Goal: Register for event/course

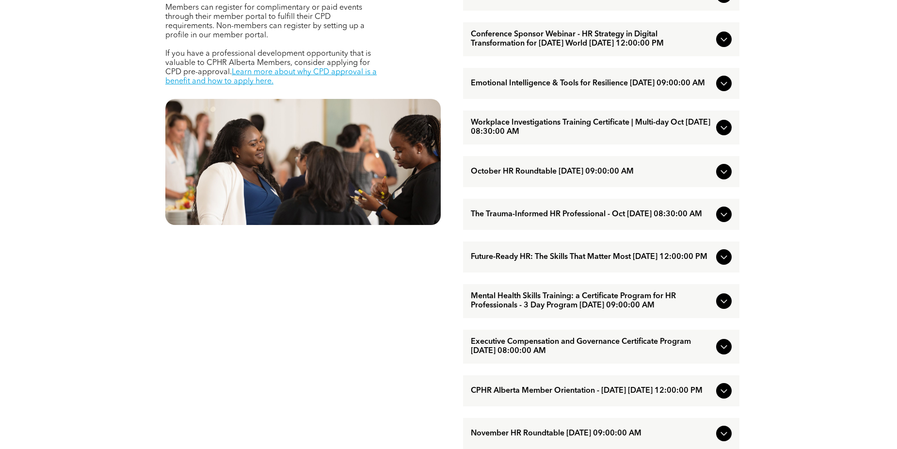
scroll to position [533, 0]
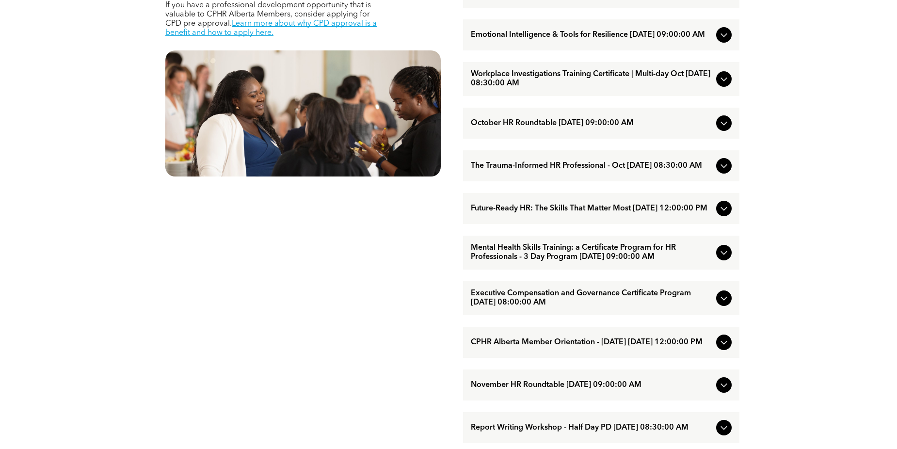
click at [661, 262] on span "Mental Health Skills Training: a Certificate Program for HR Professionals - 3 D…" at bounding box center [591, 252] width 241 height 18
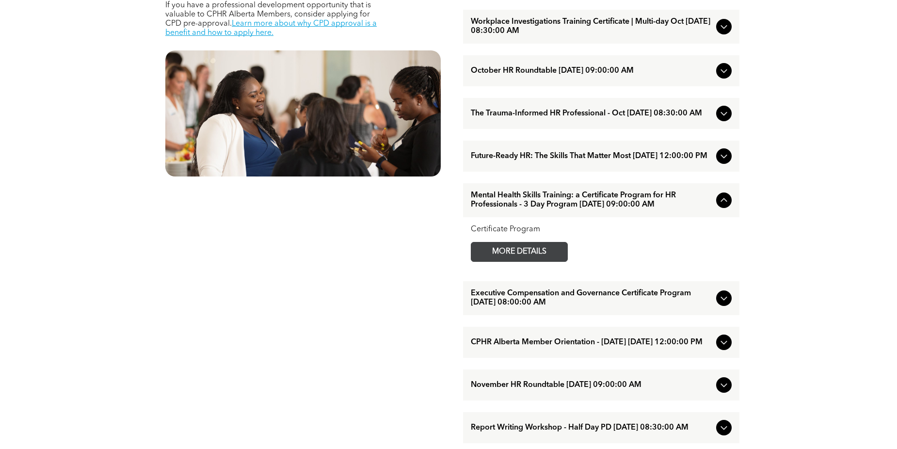
click at [527, 261] on span "MORE DETAILS" at bounding box center [519, 251] width 77 height 19
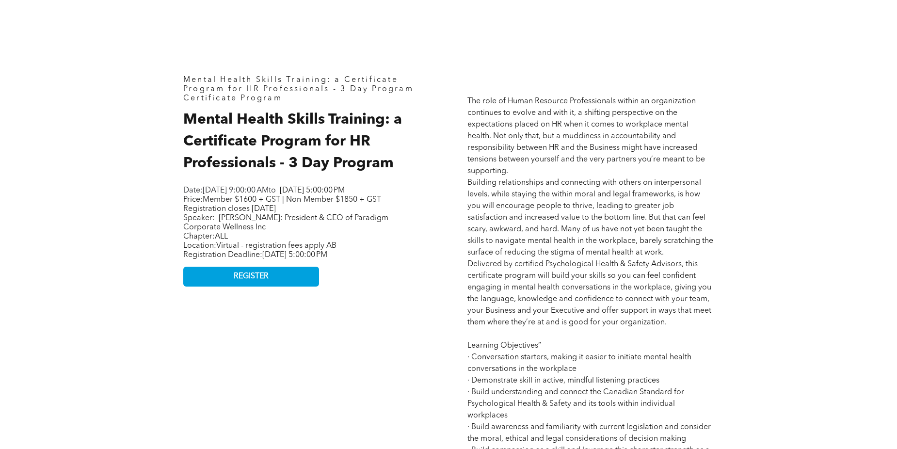
scroll to position [436, 0]
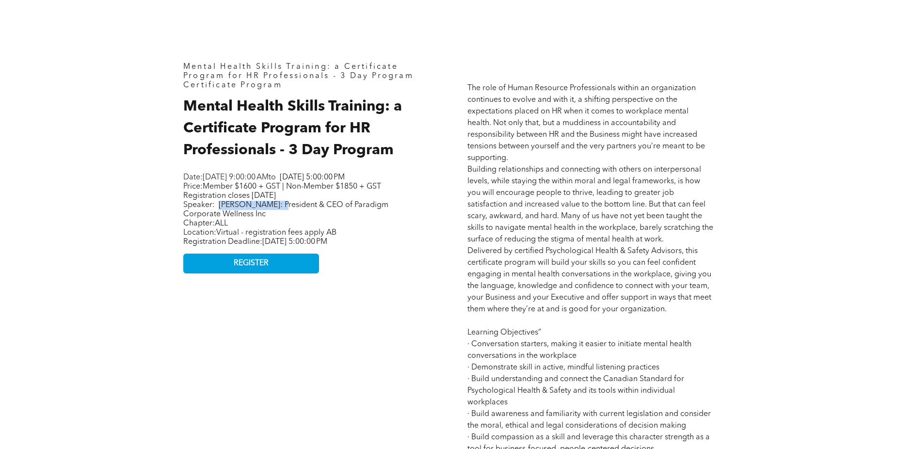
drag, startPoint x: 275, startPoint y: 217, endPoint x: 221, endPoint y: 217, distance: 54.3
click at [221, 217] on span "[PERSON_NAME]: President & CEO of Paradigm Corporate Wellness Inc" at bounding box center [285, 209] width 205 height 17
drag, startPoint x: 221, startPoint y: 217, endPoint x: 326, endPoint y: 258, distance: 112.9
click at [326, 258] on div "Mental Health Skills Training: a Certificate Program for HR Professionals - 3 D…" at bounding box center [306, 357] width 262 height 605
